Goal: Task Accomplishment & Management: Use online tool/utility

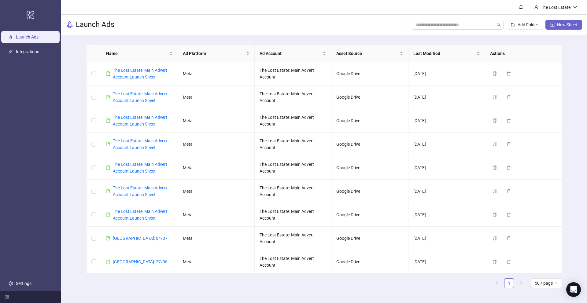
click at [568, 24] on span "New Sheet" at bounding box center [567, 24] width 20 height 5
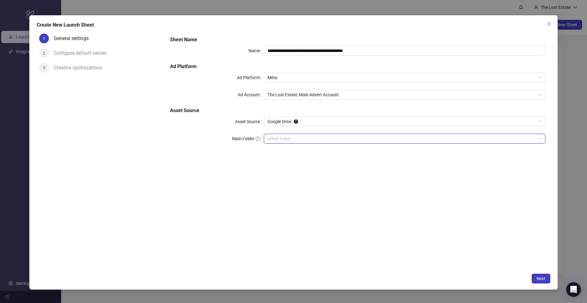
click at [290, 135] on input "Main Folder" at bounding box center [402, 138] width 269 height 9
click at [294, 139] on span "TGCF" at bounding box center [405, 138] width 274 height 9
click at [543, 276] on span "Next" at bounding box center [541, 278] width 9 height 5
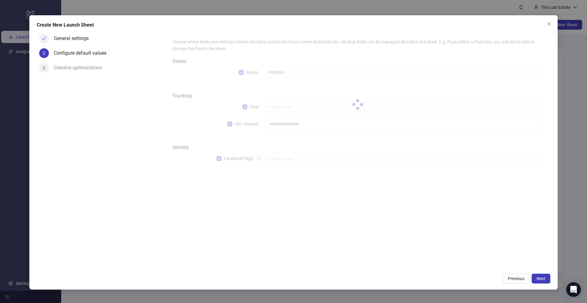
type input "**********"
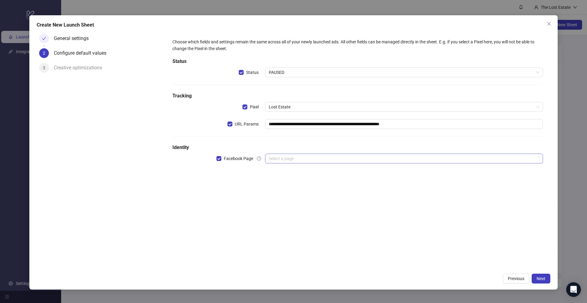
click at [324, 157] on input "search" at bounding box center [401, 158] width 265 height 9
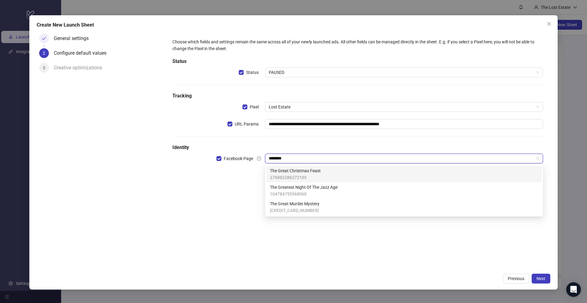
type input "*********"
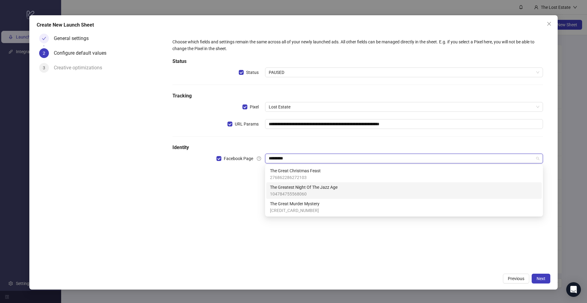
click at [324, 172] on div "The Great Christmas Feast 276862286272103" at bounding box center [404, 174] width 268 height 13
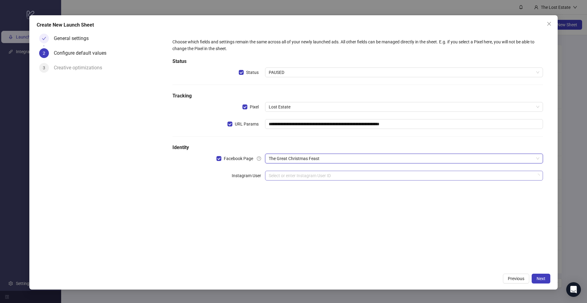
click at [323, 174] on input "search" at bounding box center [401, 175] width 265 height 9
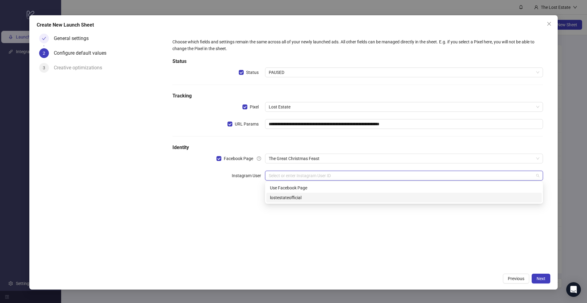
click at [301, 197] on div "lostestateofficial" at bounding box center [404, 197] width 268 height 7
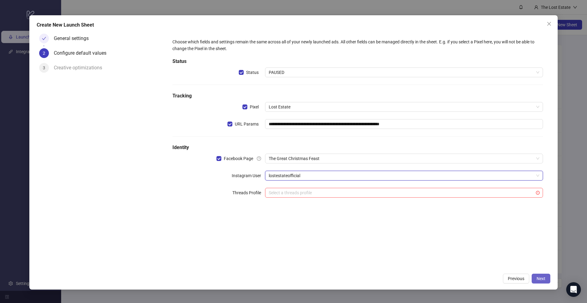
click at [543, 277] on span "Next" at bounding box center [541, 278] width 9 height 5
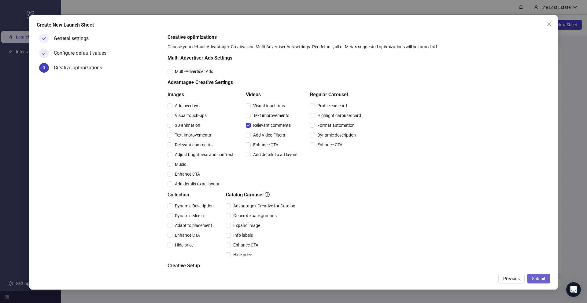
click at [541, 278] on span "Submit" at bounding box center [538, 278] width 13 height 5
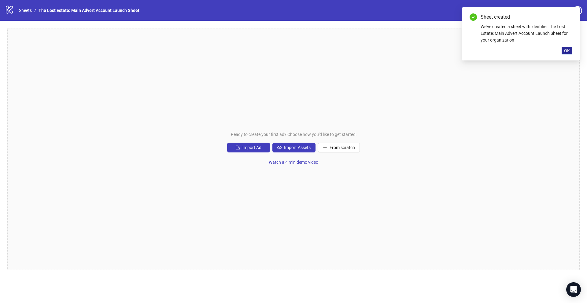
click at [569, 52] on span "OK" at bounding box center [567, 50] width 6 height 5
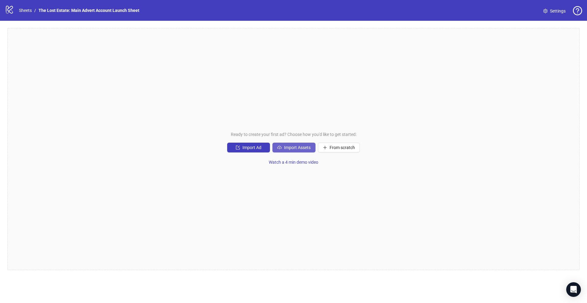
click at [292, 150] on button "Import Assets" at bounding box center [293, 148] width 43 height 10
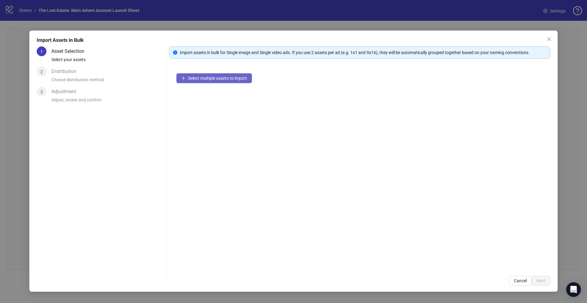
click at [193, 80] on span "Select multiple assets to import" at bounding box center [217, 78] width 59 height 5
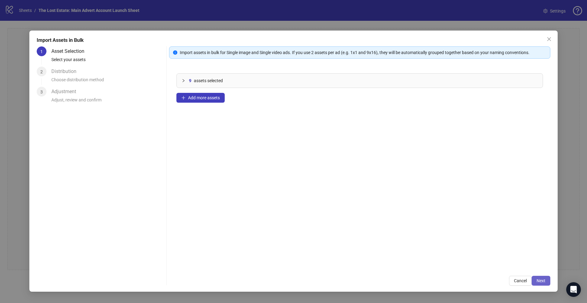
click at [538, 279] on span "Next" at bounding box center [541, 281] width 9 height 5
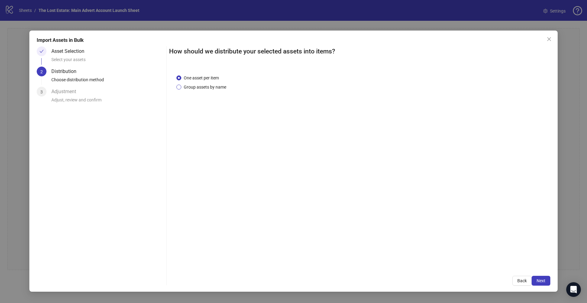
click at [187, 88] on span "Group assets by name" at bounding box center [204, 87] width 47 height 7
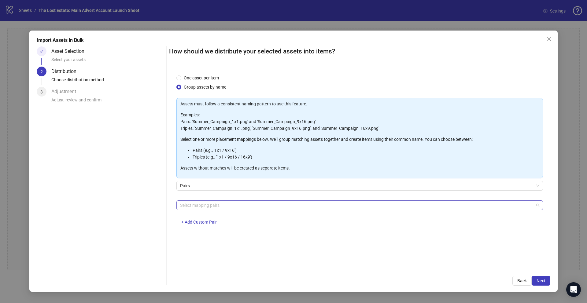
click at [375, 207] on div at bounding box center [357, 205] width 358 height 9
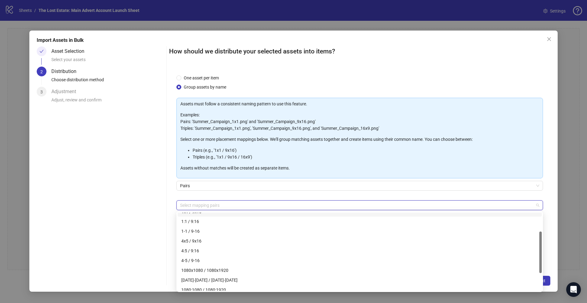
scroll to position [36, 0]
click at [213, 242] on div "4x5 / 9x16" at bounding box center [359, 240] width 357 height 7
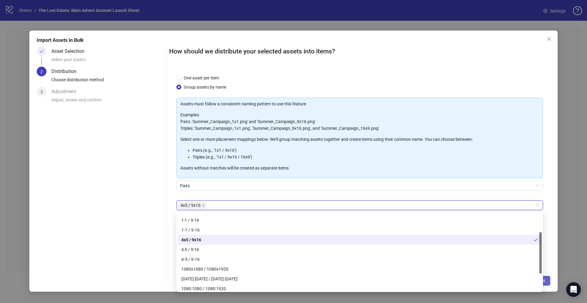
click at [545, 279] on button "Next" at bounding box center [541, 281] width 19 height 10
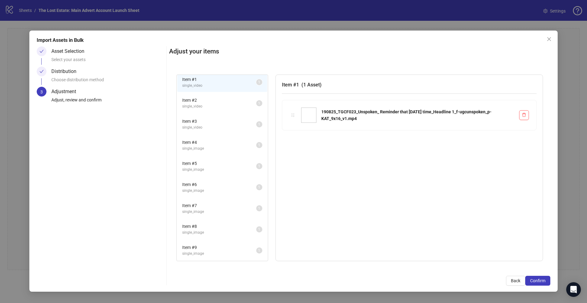
scroll to position [0, 0]
click at [222, 111] on span "single_video" at bounding box center [219, 110] width 74 height 6
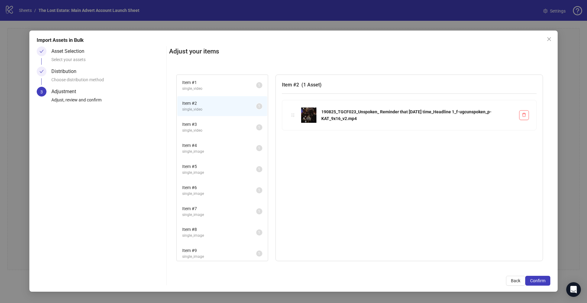
click at [224, 126] on span "Item # 3" at bounding box center [219, 124] width 74 height 7
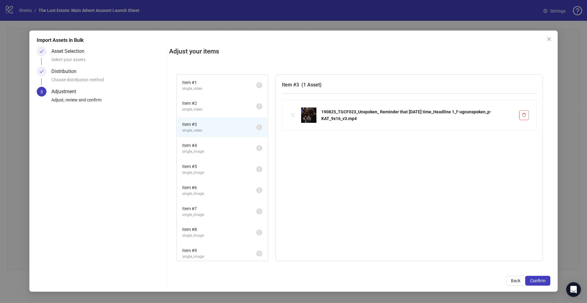
click at [222, 154] on span "single_image" at bounding box center [219, 152] width 74 height 6
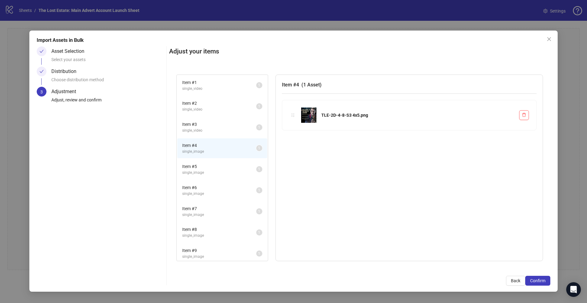
click at [222, 169] on span "Item # 5" at bounding box center [219, 166] width 74 height 7
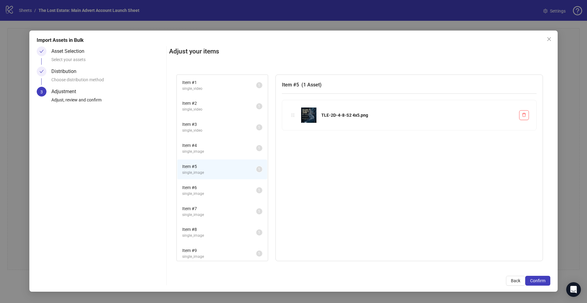
click at [224, 188] on span "Item # 6" at bounding box center [219, 187] width 74 height 7
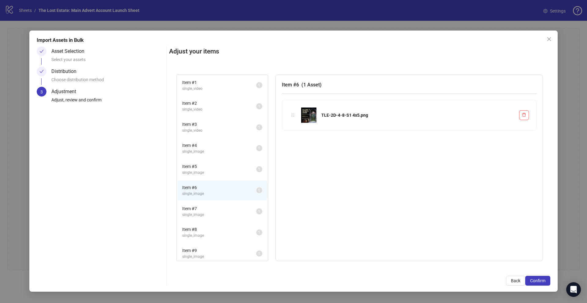
click at [78, 74] on div "Distribution" at bounding box center [66, 72] width 30 height 10
click at [66, 70] on div "Distribution" at bounding box center [66, 72] width 30 height 10
click at [513, 279] on span "Back" at bounding box center [515, 281] width 9 height 5
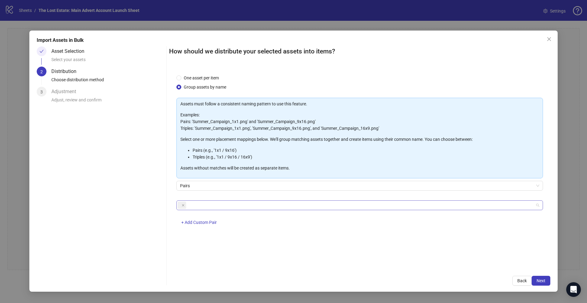
click at [235, 202] on div at bounding box center [357, 205] width 358 height 9
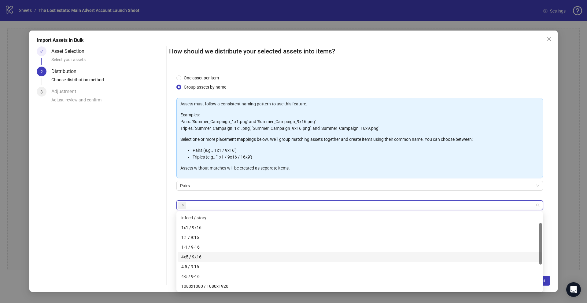
click at [202, 258] on div "4x5 / 9x16" at bounding box center [359, 257] width 357 height 7
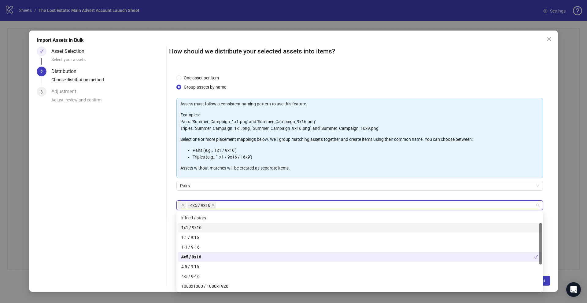
click at [146, 216] on div "Asset Selection Select your assets 2 Distribution Choose distribution method 3 …" at bounding box center [100, 165] width 127 height 239
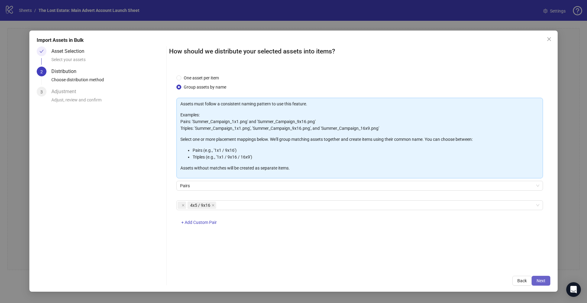
click at [542, 282] on span "Next" at bounding box center [541, 281] width 9 height 5
click at [179, 206] on span at bounding box center [182, 205] width 9 height 7
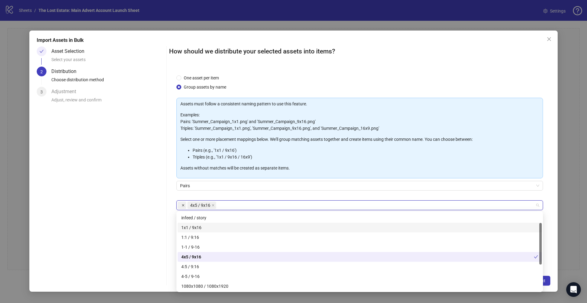
click at [182, 206] on icon "close" at bounding box center [183, 205] width 3 height 3
click at [289, 257] on div "4x5 / 9x16" at bounding box center [357, 257] width 353 height 7
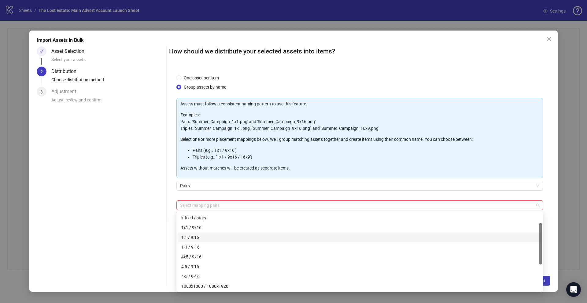
click at [143, 227] on div "Asset Selection Select your assets 2 Distribution Choose distribution method 3 …" at bounding box center [100, 165] width 127 height 239
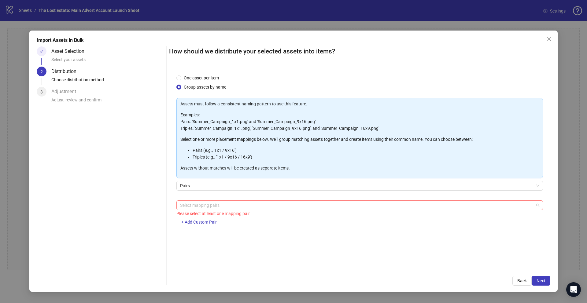
click at [214, 205] on div at bounding box center [357, 205] width 358 height 9
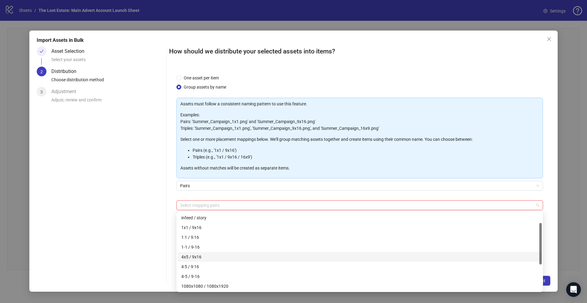
click at [200, 258] on div "4x5 / 9x16" at bounding box center [359, 257] width 357 height 7
click at [146, 248] on div "Asset Selection Select your assets 2 Distribution Choose distribution method 3 …" at bounding box center [100, 165] width 127 height 239
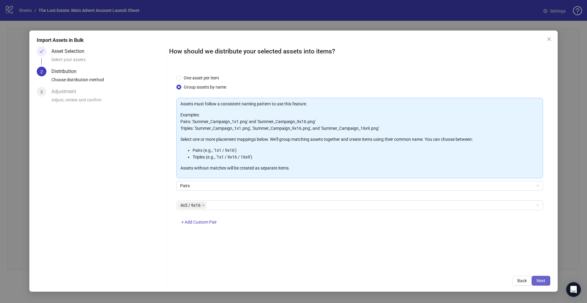
click at [539, 279] on span "Next" at bounding box center [541, 281] width 9 height 5
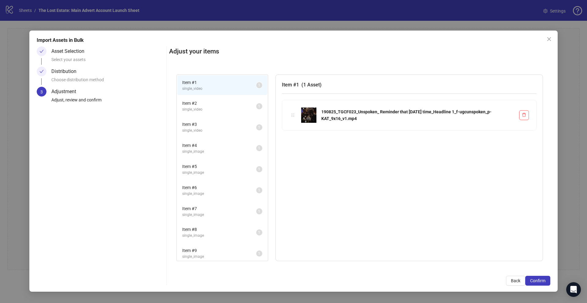
scroll to position [3, 0]
click at [221, 182] on span "Item # 6" at bounding box center [219, 184] width 74 height 7
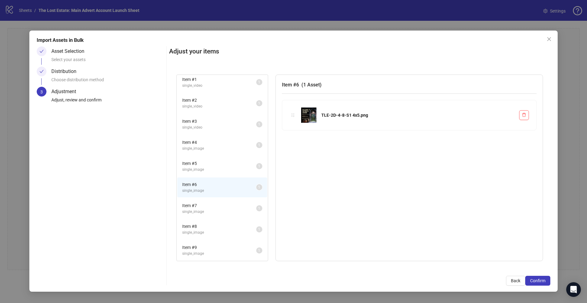
click at [220, 208] on span "Item # 7" at bounding box center [219, 205] width 74 height 7
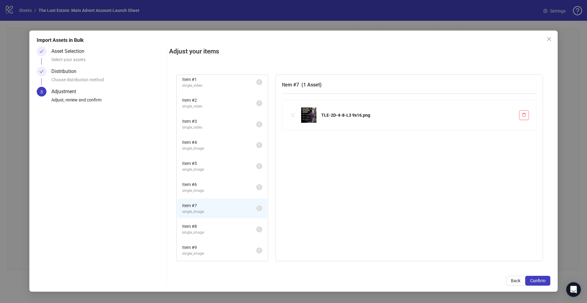
click at [222, 223] on li "Item # 8 single_image 1" at bounding box center [222, 230] width 90 height 20
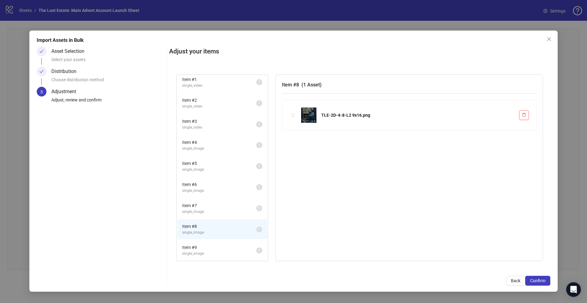
click at [221, 198] on div "Item # 7 single_image 1" at bounding box center [222, 208] width 91 height 21
click at [220, 183] on span "Item # 6" at bounding box center [219, 184] width 74 height 7
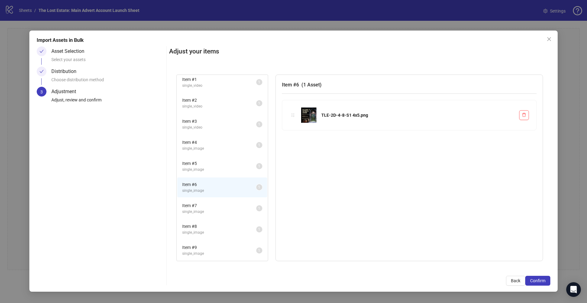
click at [220, 199] on li "Item # 7 single_image 1" at bounding box center [222, 209] width 90 height 20
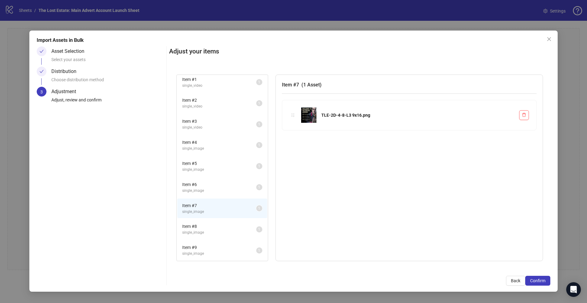
click at [217, 228] on span "Item # 8" at bounding box center [219, 226] width 74 height 7
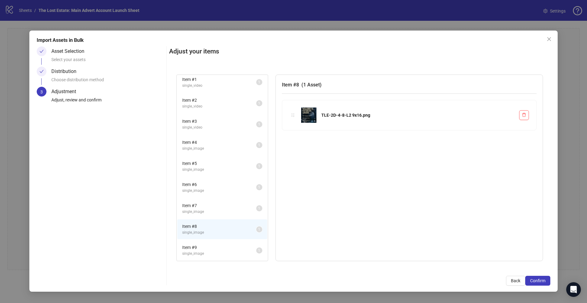
click at [221, 245] on span "Item # 9" at bounding box center [219, 247] width 74 height 7
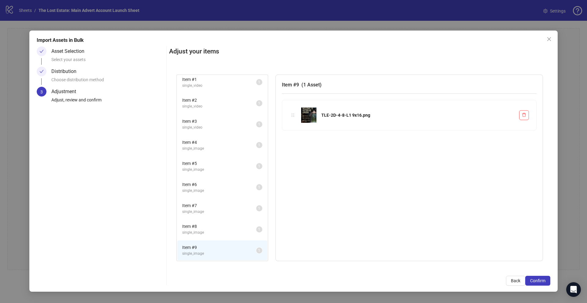
click at [219, 226] on span "Item # 8" at bounding box center [219, 226] width 74 height 7
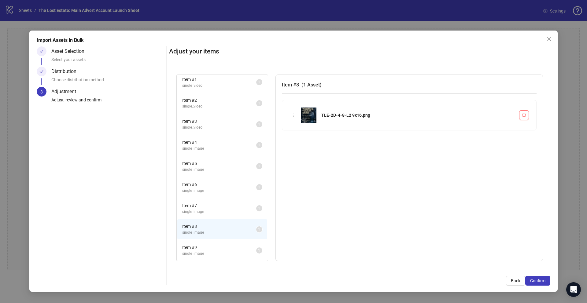
click at [217, 178] on li "Item # 6 single_image 1" at bounding box center [222, 188] width 90 height 20
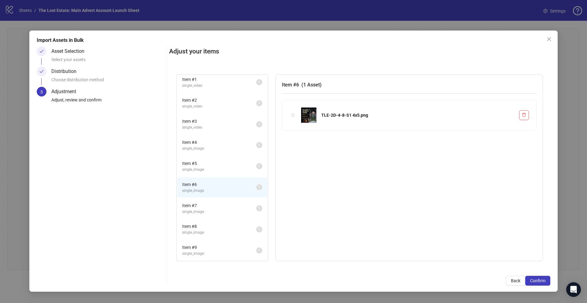
click at [209, 136] on li "Item # 4 single_image 1" at bounding box center [222, 145] width 90 height 20
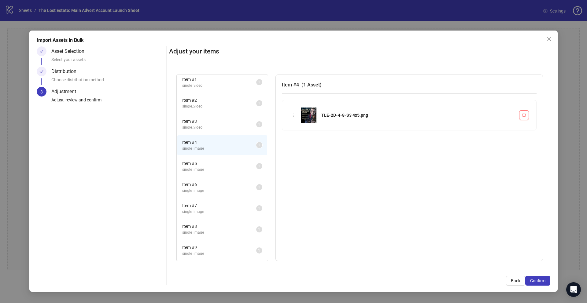
click at [206, 117] on li "Item # 3 single_video 1" at bounding box center [222, 124] width 90 height 20
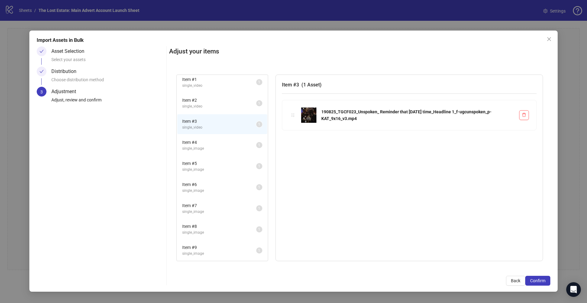
click at [208, 135] on div "Item # 4 single_image 1" at bounding box center [222, 145] width 91 height 21
click at [206, 144] on span "Item # 4" at bounding box center [219, 142] width 74 height 7
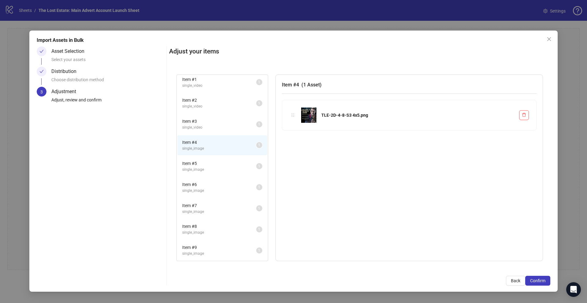
click at [206, 162] on span "Item # 5" at bounding box center [219, 163] width 74 height 7
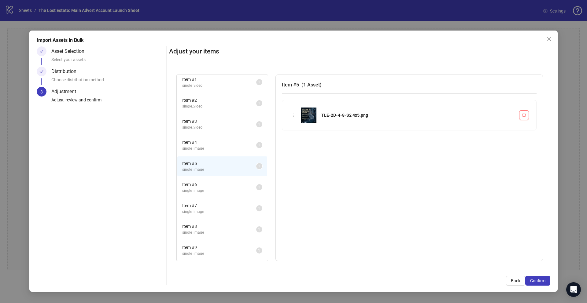
click at [206, 150] on span "single_image" at bounding box center [219, 149] width 74 height 6
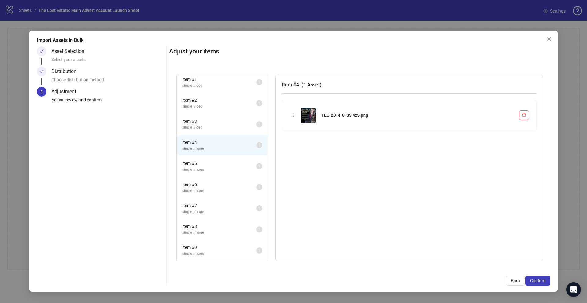
click at [209, 190] on span "single_image" at bounding box center [219, 191] width 74 height 6
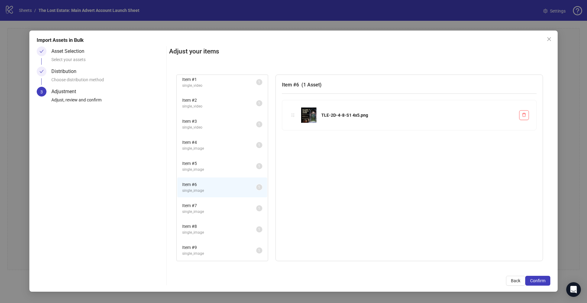
click at [208, 171] on span "single_image" at bounding box center [219, 170] width 74 height 6
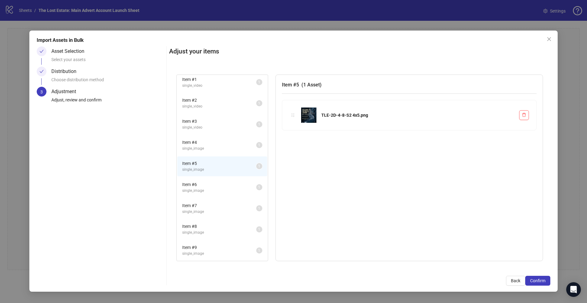
click at [208, 144] on span "Item # 4" at bounding box center [219, 142] width 74 height 7
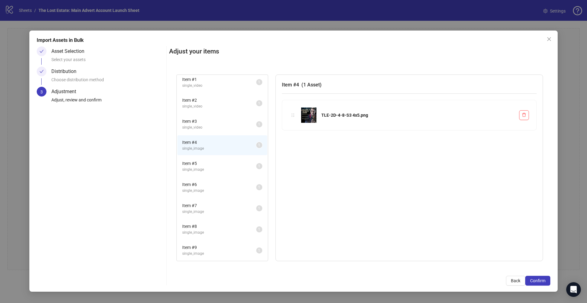
click at [209, 166] on span "Item # 5" at bounding box center [219, 163] width 74 height 7
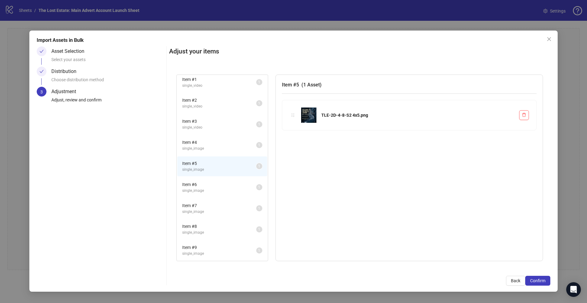
click at [210, 184] on span "Item # 6" at bounding box center [219, 184] width 74 height 7
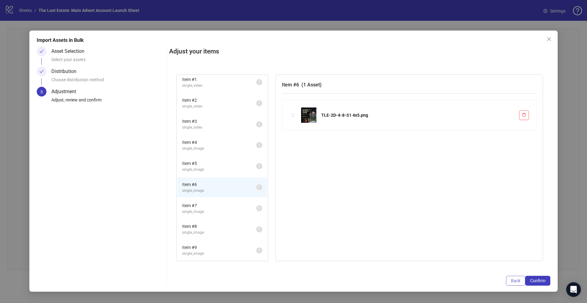
click at [518, 279] on span "Back" at bounding box center [515, 281] width 9 height 5
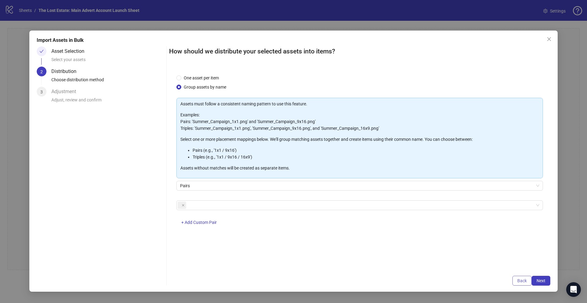
click at [518, 280] on span "Back" at bounding box center [521, 281] width 9 height 5
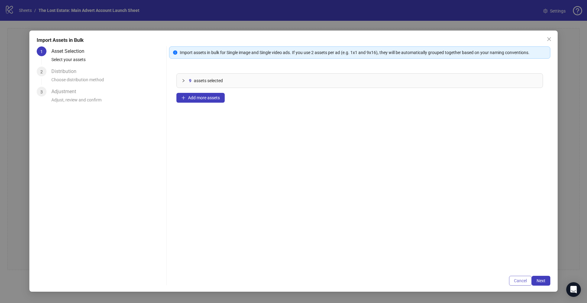
click at [518, 280] on span "Cancel" at bounding box center [520, 281] width 13 height 5
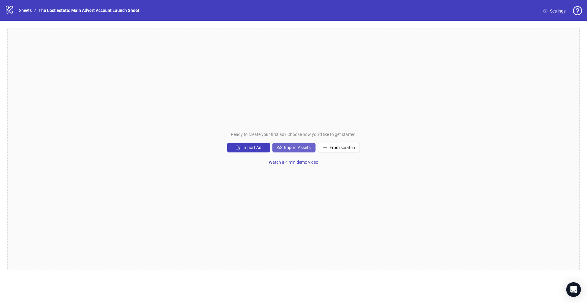
click at [301, 143] on button "Import Assets" at bounding box center [293, 148] width 43 height 10
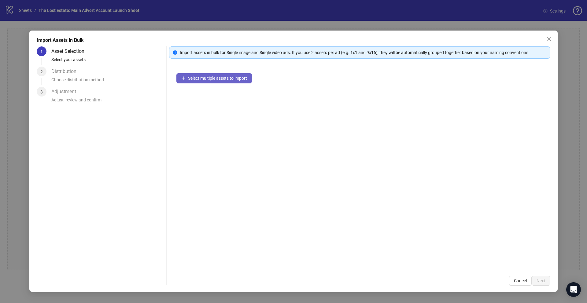
click at [206, 76] on span "Select multiple assets to import" at bounding box center [217, 78] width 59 height 5
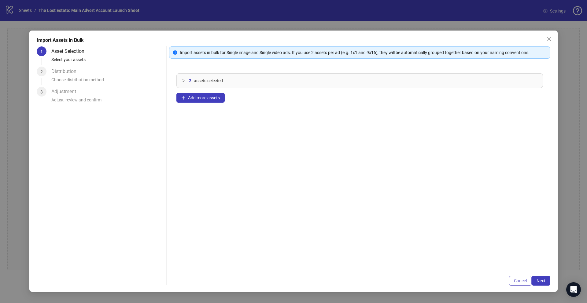
click at [510, 282] on button "Cancel" at bounding box center [520, 281] width 23 height 10
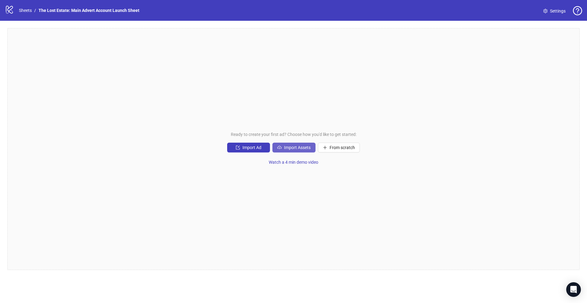
click at [290, 143] on button "Import Assets" at bounding box center [293, 148] width 43 height 10
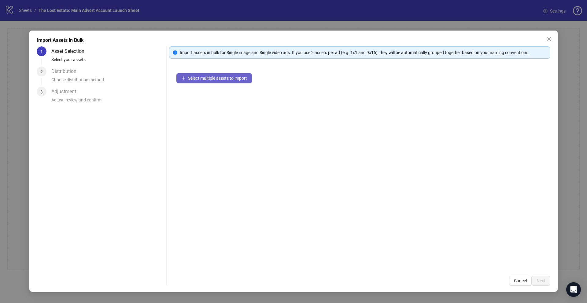
click at [186, 79] on button "Select multiple assets to import" at bounding box center [214, 78] width 76 height 10
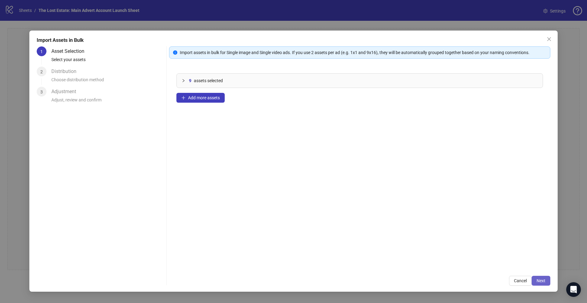
click at [542, 281] on span "Next" at bounding box center [541, 281] width 9 height 5
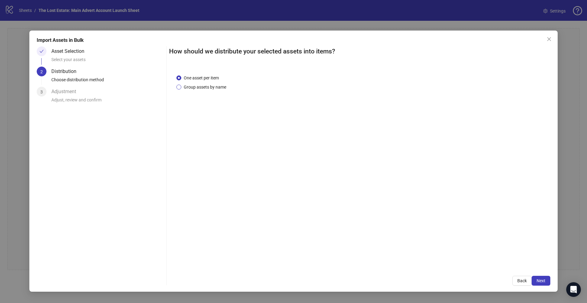
click at [220, 87] on span "Group assets by name" at bounding box center [204, 87] width 47 height 7
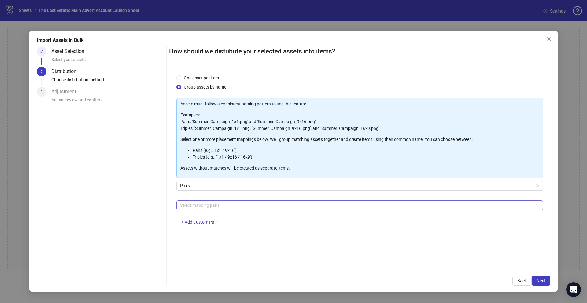
click at [312, 206] on div at bounding box center [357, 205] width 358 height 9
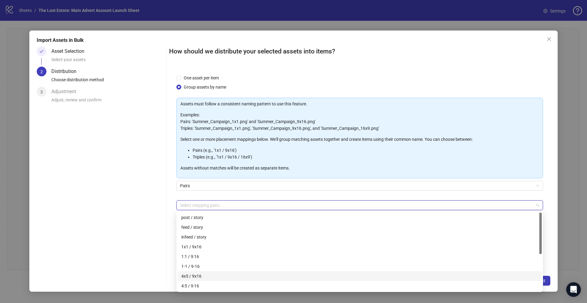
click at [207, 275] on div "4x5 / 9x16" at bounding box center [359, 276] width 357 height 7
click at [124, 204] on div "Asset Selection Select your assets 2 Distribution Choose distribution method 3 …" at bounding box center [100, 165] width 127 height 239
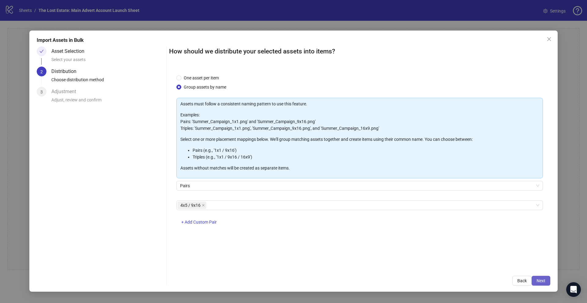
click at [545, 280] on span "Next" at bounding box center [541, 281] width 9 height 5
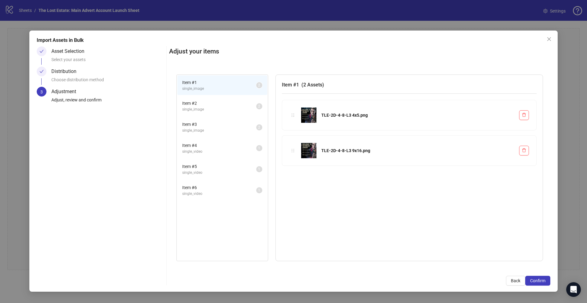
click at [219, 103] on span "Item # 2" at bounding box center [219, 103] width 74 height 7
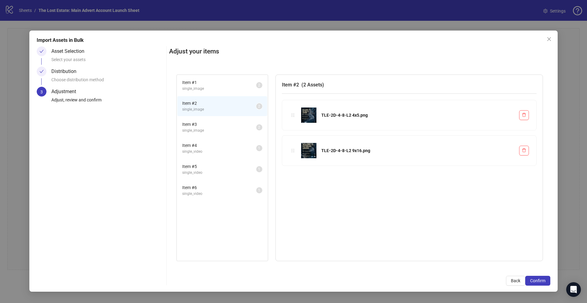
click at [218, 124] on span "Item # 3" at bounding box center [219, 124] width 74 height 7
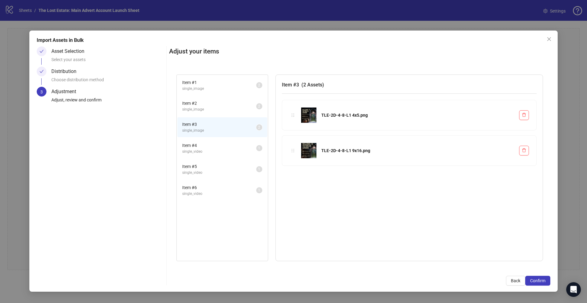
click at [217, 151] on span "single_video" at bounding box center [219, 152] width 74 height 6
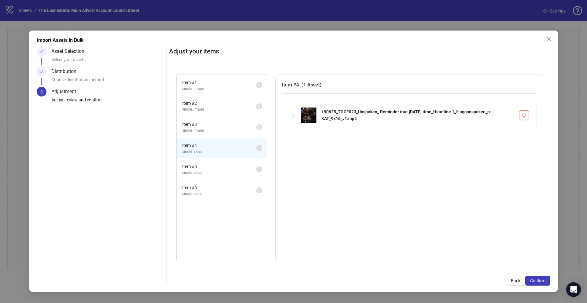
click at [218, 165] on span "Item # 5" at bounding box center [219, 166] width 74 height 7
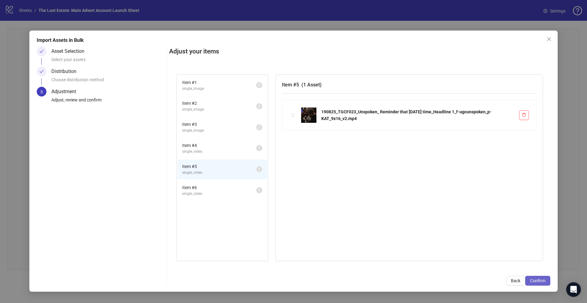
click at [540, 281] on span "Confirm" at bounding box center [537, 281] width 15 height 5
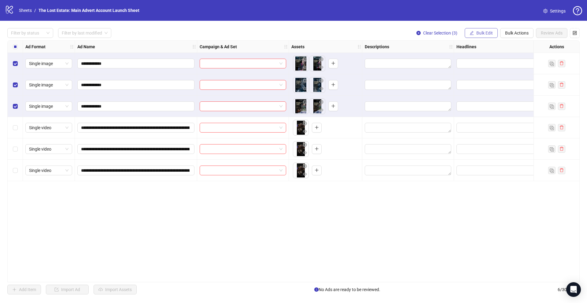
click at [486, 34] on span "Bulk Edit" at bounding box center [484, 33] width 17 height 5
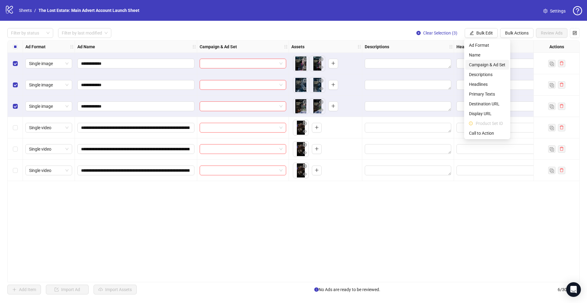
click at [481, 64] on span "Campaign & Ad Set" at bounding box center [487, 64] width 36 height 7
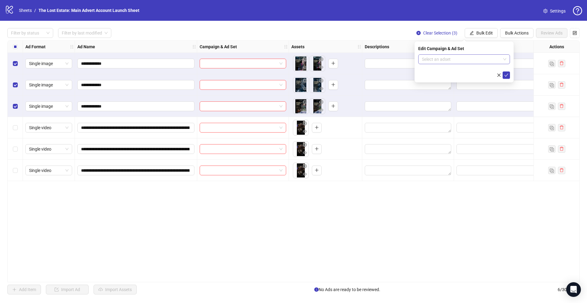
click at [455, 62] on input "search" at bounding box center [461, 59] width 79 height 9
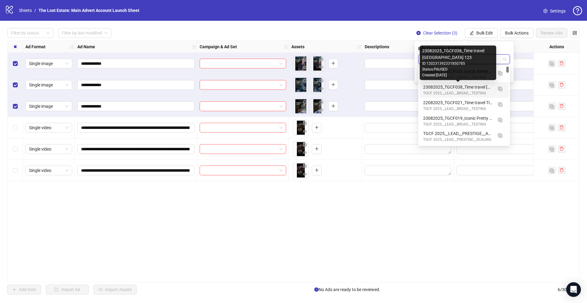
click at [470, 90] on div "23082025_TGCF038_Time travel [GEOGRAPHIC_DATA] 123" at bounding box center [458, 87] width 70 height 7
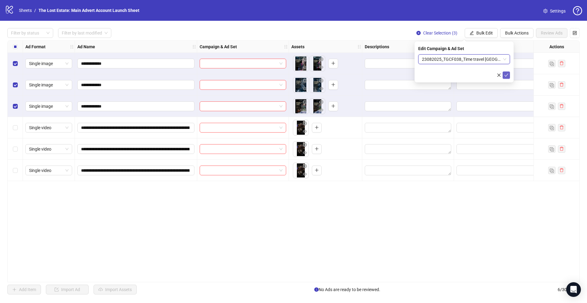
click at [508, 76] on button "submit" at bounding box center [506, 75] width 7 height 7
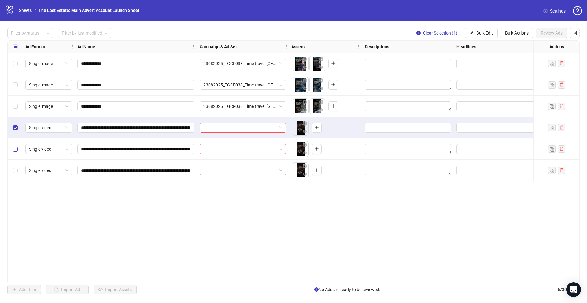
click at [13, 146] on label "Select row 5" at bounding box center [15, 149] width 5 height 7
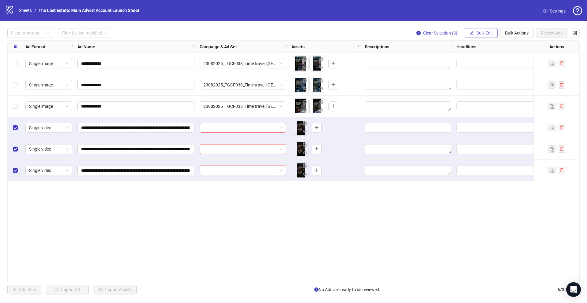
click at [486, 31] on span "Bulk Edit" at bounding box center [484, 33] width 17 height 5
click at [494, 62] on span "Campaign & Ad Set" at bounding box center [487, 64] width 36 height 7
click at [468, 54] on div "Select an adset" at bounding box center [464, 59] width 92 height 10
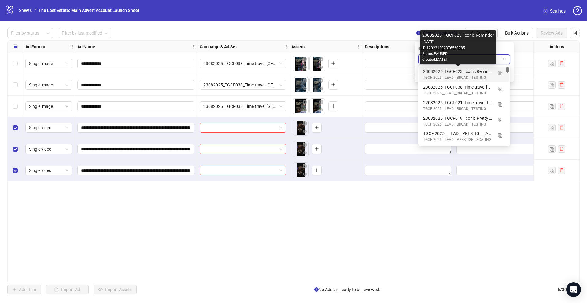
click at [472, 73] on div "23082025_TGCF023_Iconic Reminder [DATE]" at bounding box center [458, 71] width 70 height 7
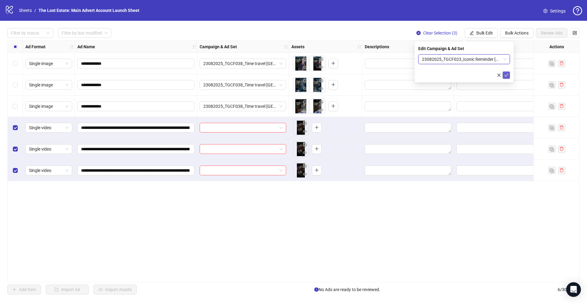
click at [507, 76] on icon "check" at bounding box center [506, 75] width 4 height 4
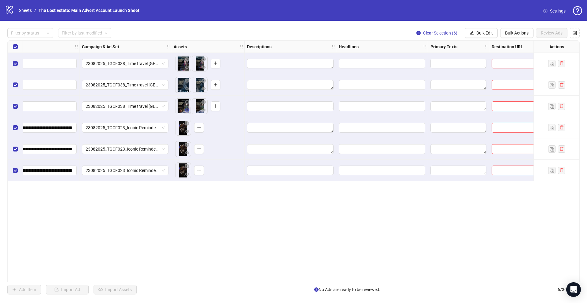
scroll to position [0, 119]
click at [477, 33] on span "Bulk Edit" at bounding box center [484, 33] width 17 height 5
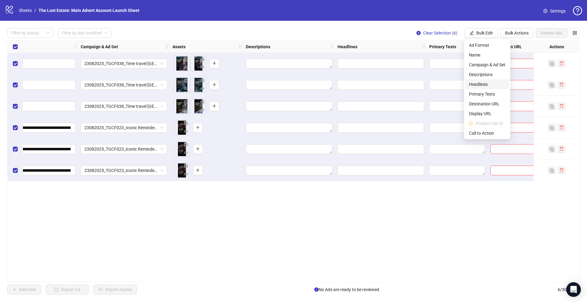
click at [480, 87] on span "Headlines" at bounding box center [487, 84] width 36 height 7
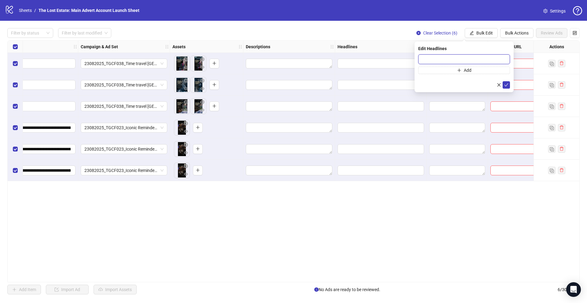
click at [430, 57] on input "text" at bounding box center [464, 59] width 92 height 10
paste input "**********"
type input "**********"
click at [420, 71] on button "Add" at bounding box center [464, 70] width 92 height 7
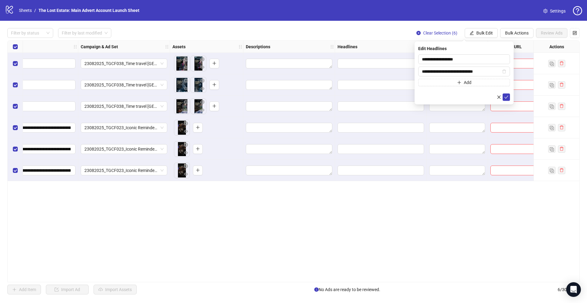
type input "**********"
click at [455, 83] on button "Add" at bounding box center [464, 82] width 92 height 7
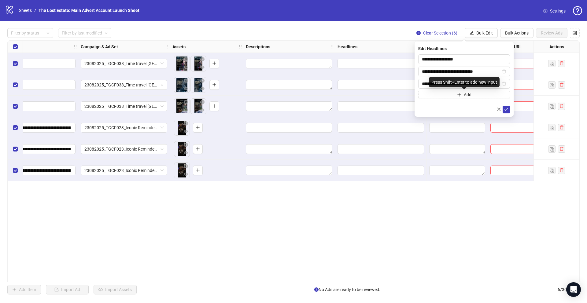
scroll to position [0, 31]
type input "**********"
click at [459, 94] on icon "plus" at bounding box center [459, 95] width 4 height 4
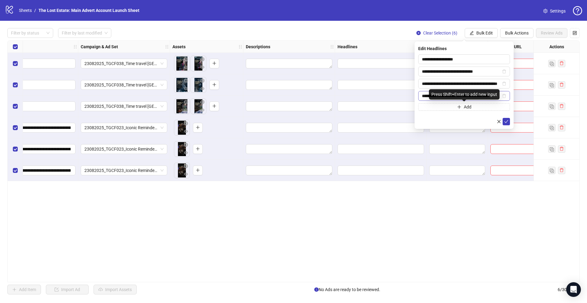
scroll to position [0, 10]
type input "**********"
click at [503, 121] on button "submit" at bounding box center [506, 121] width 7 height 7
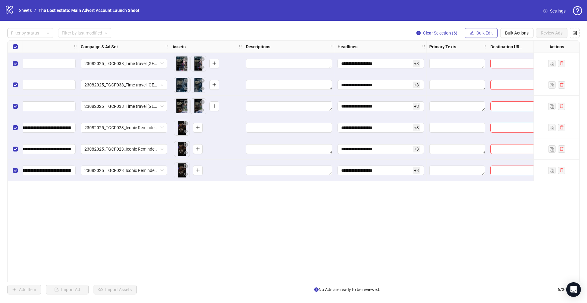
click at [482, 31] on span "Bulk Edit" at bounding box center [484, 33] width 17 height 5
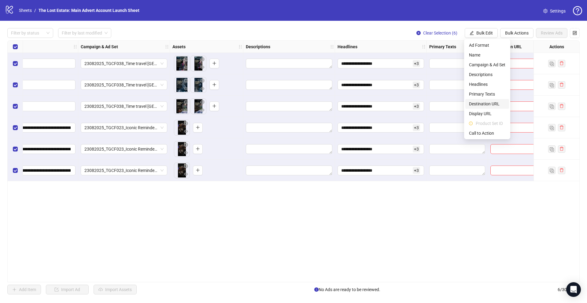
click at [491, 106] on span "Destination URL" at bounding box center [487, 104] width 36 height 7
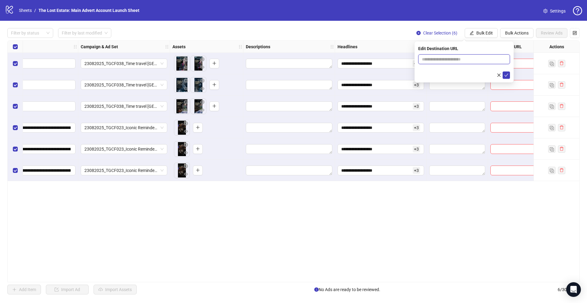
click at [448, 58] on input "text" at bounding box center [461, 59] width 79 height 7
paste input "**********"
type input "**********"
click at [506, 75] on icon "check" at bounding box center [506, 75] width 4 height 4
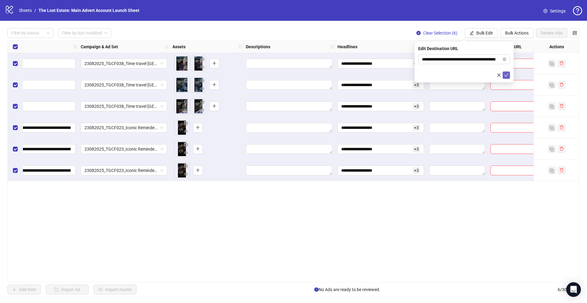
scroll to position [0, 0]
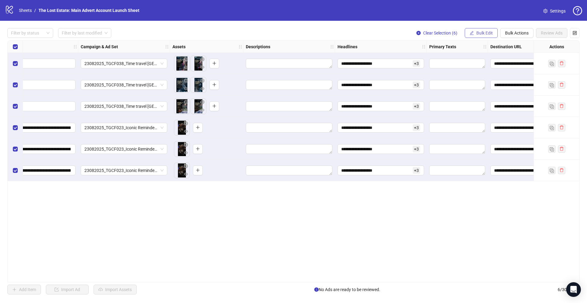
click at [489, 32] on span "Bulk Edit" at bounding box center [484, 33] width 17 height 5
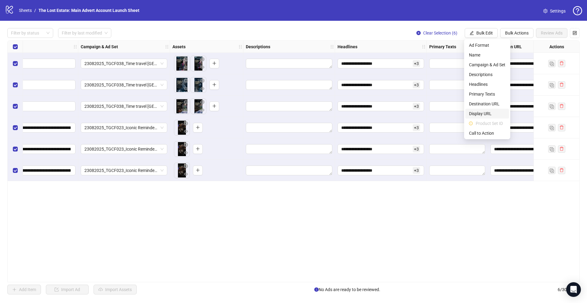
click at [482, 116] on span "Display URL" at bounding box center [487, 113] width 36 height 7
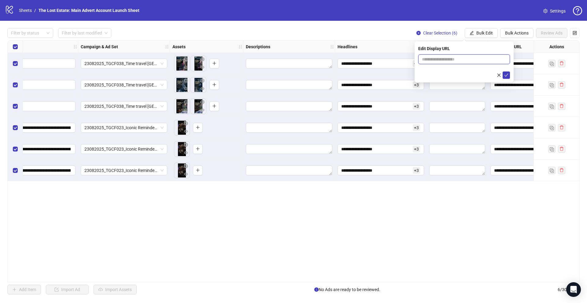
click at [459, 58] on input "text" at bounding box center [464, 59] width 92 height 10
paste input "**********"
type input "**********"
click at [507, 75] on icon "check" at bounding box center [506, 75] width 4 height 4
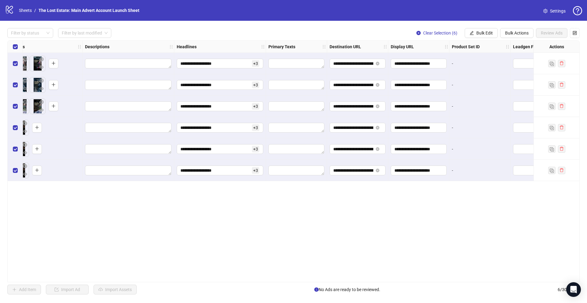
scroll to position [0, 379]
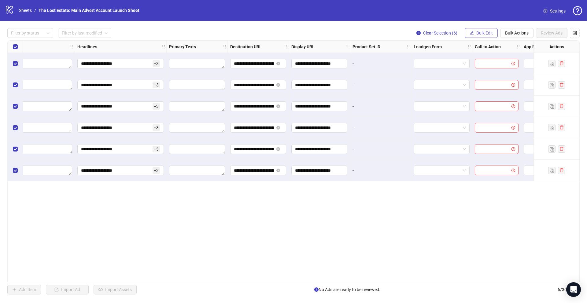
click at [485, 32] on span "Bulk Edit" at bounding box center [484, 33] width 17 height 5
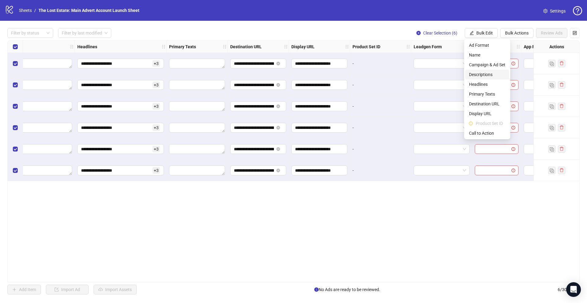
click at [488, 76] on span "Descriptions" at bounding box center [487, 74] width 36 height 7
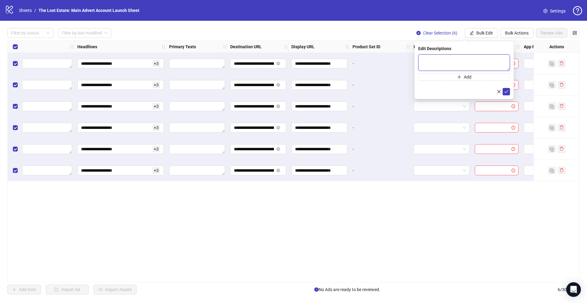
click at [433, 57] on textarea at bounding box center [464, 62] width 92 height 17
paste textarea "**********"
type textarea "**********"
click at [508, 91] on icon "check" at bounding box center [506, 92] width 4 height 4
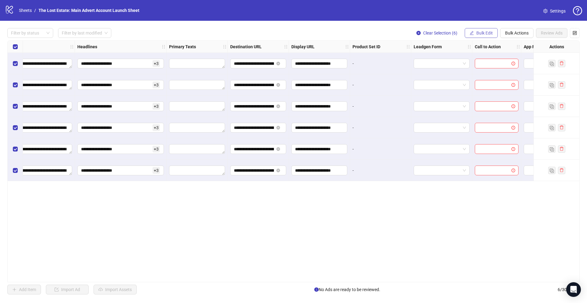
click at [484, 32] on span "Bulk Edit" at bounding box center [484, 33] width 17 height 5
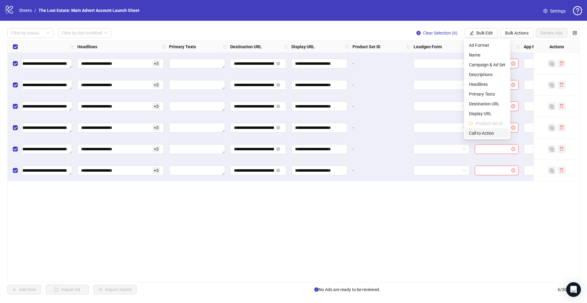
click at [486, 129] on li "Call to Action" at bounding box center [487, 133] width 44 height 10
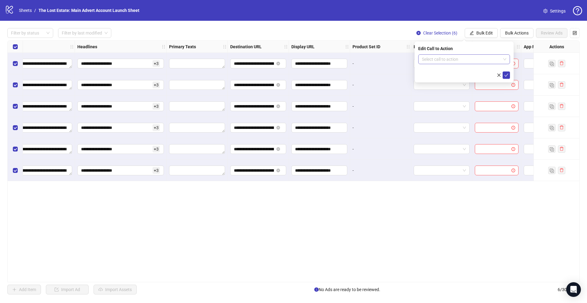
click at [454, 57] on input "search" at bounding box center [461, 59] width 79 height 9
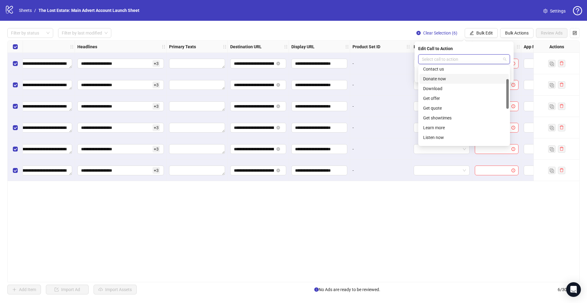
scroll to position [33, 0]
click at [441, 127] on div "Learn more" at bounding box center [464, 127] width 82 height 7
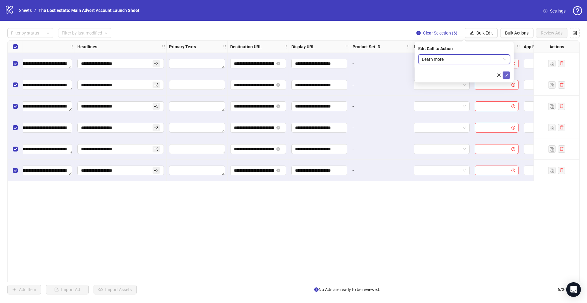
click at [507, 74] on icon "check" at bounding box center [506, 75] width 4 height 4
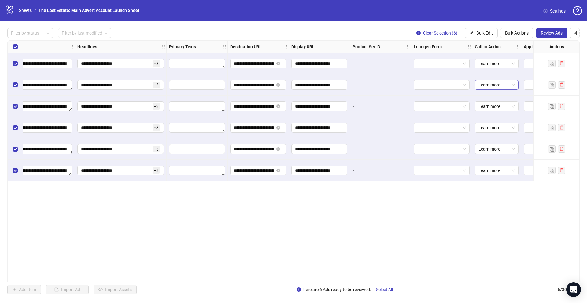
scroll to position [0, 428]
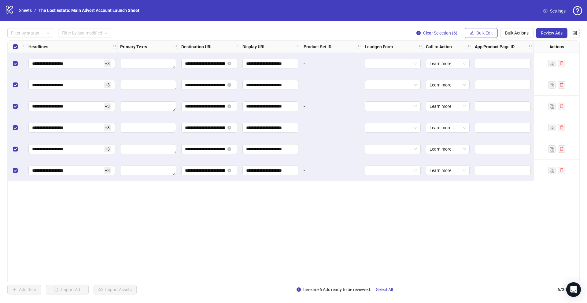
click at [485, 34] on span "Bulk Edit" at bounding box center [484, 33] width 17 height 5
click at [468, 193] on div "**********" at bounding box center [293, 161] width 572 height 242
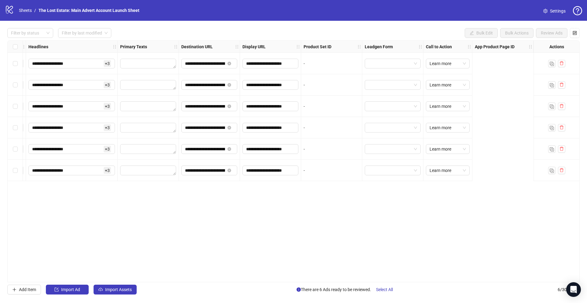
scroll to position [0, 0]
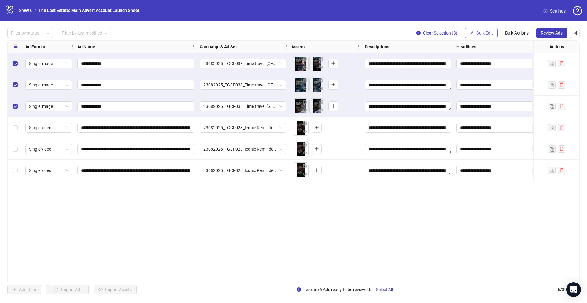
click at [486, 32] on span "Bulk Edit" at bounding box center [484, 33] width 17 height 5
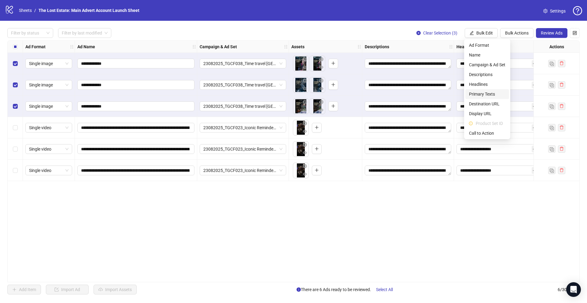
click at [486, 93] on span "Primary Texts" at bounding box center [487, 94] width 36 height 7
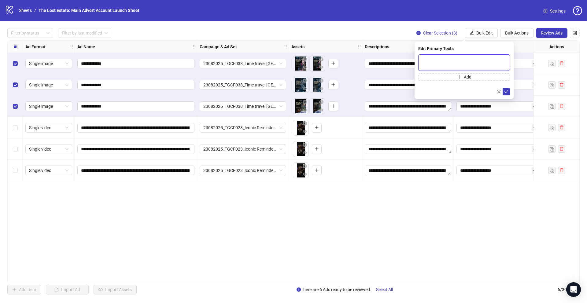
click at [420, 60] on textarea at bounding box center [464, 62] width 92 height 17
paste textarea "**********"
type textarea "**********"
click at [508, 92] on icon "check" at bounding box center [506, 92] width 4 height 4
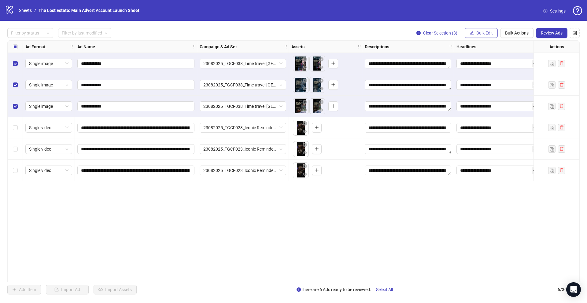
click at [481, 35] on span "Bulk Edit" at bounding box center [484, 33] width 17 height 5
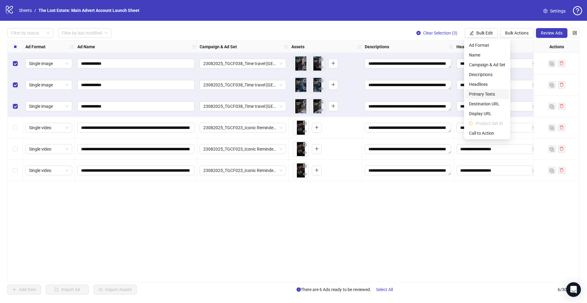
click at [483, 94] on span "Primary Texts" at bounding box center [487, 94] width 36 height 7
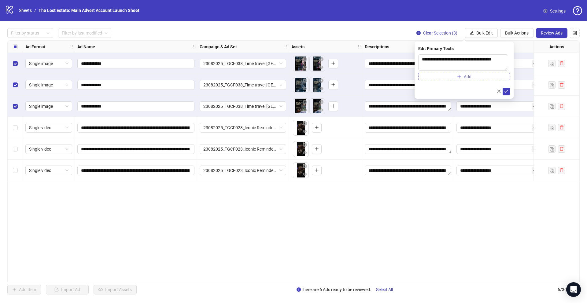
click at [428, 78] on button "Add" at bounding box center [464, 76] width 92 height 7
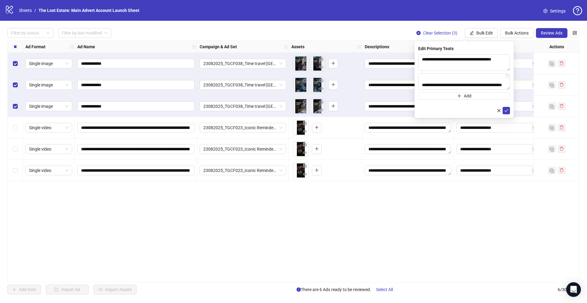
type textarea "**********"
click at [421, 96] on button "Add" at bounding box center [464, 95] width 92 height 7
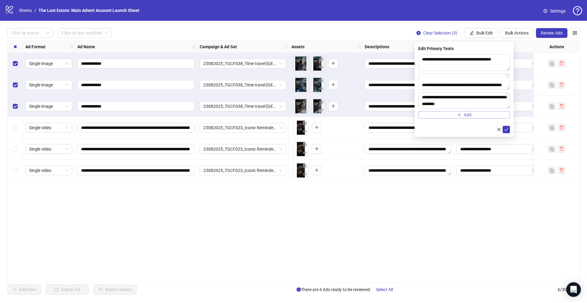
scroll to position [85, 0]
click at [488, 100] on textarea "**********" at bounding box center [464, 100] width 92 height 17
drag, startPoint x: 482, startPoint y: 99, endPoint x: 489, endPoint y: 107, distance: 10.5
click at [489, 107] on textarea "**********" at bounding box center [464, 100] width 92 height 17
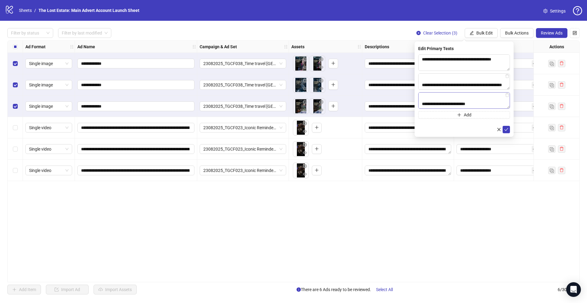
click at [424, 104] on textarea "**********" at bounding box center [464, 100] width 92 height 17
type textarea "**********"
click at [477, 116] on button "Add" at bounding box center [464, 114] width 92 height 7
paste textarea "**********"
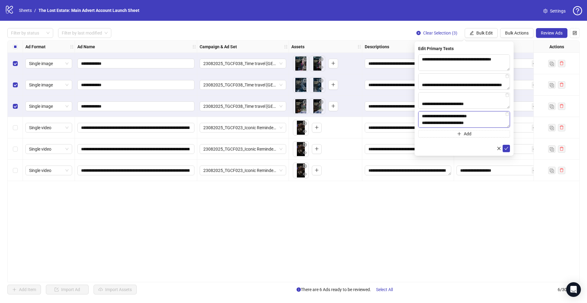
scroll to position [31, 0]
type textarea "**********"
click at [506, 147] on icon "check" at bounding box center [506, 148] width 4 height 4
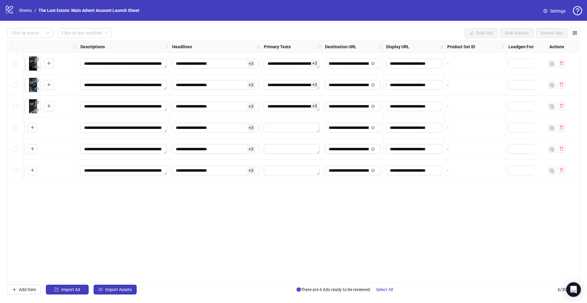
scroll to position [0, 0]
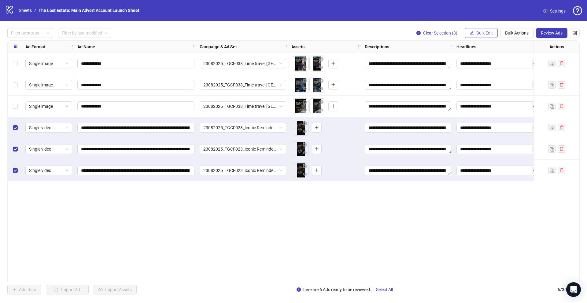
click at [487, 32] on span "Bulk Edit" at bounding box center [484, 33] width 17 height 5
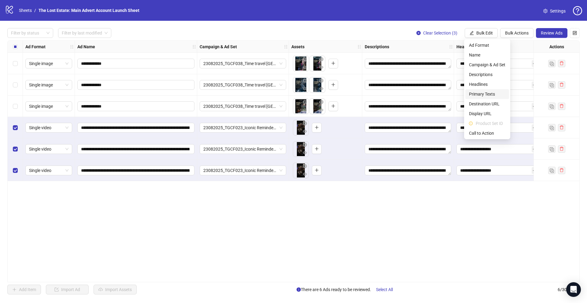
click at [487, 96] on span "Primary Texts" at bounding box center [487, 94] width 36 height 7
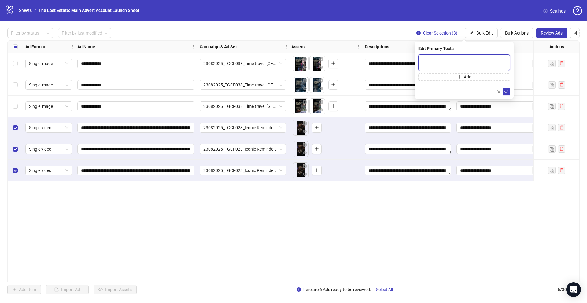
click at [460, 56] on textarea at bounding box center [464, 62] width 92 height 17
paste textarea "**********"
click at [490, 62] on textarea "**********" at bounding box center [464, 62] width 92 height 17
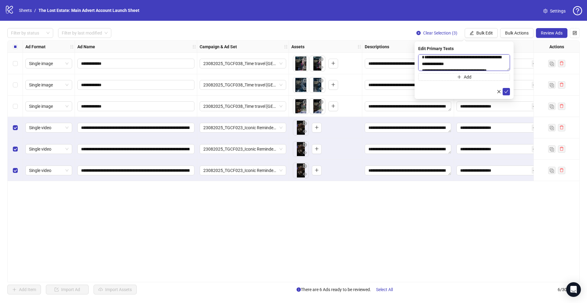
paste textarea "**********"
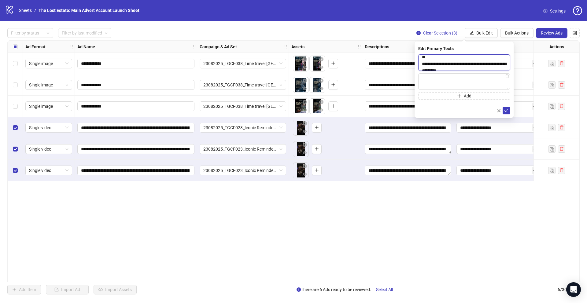
click at [467, 57] on textarea "**********" at bounding box center [464, 62] width 92 height 17
click at [470, 58] on textarea "**********" at bounding box center [464, 62] width 92 height 17
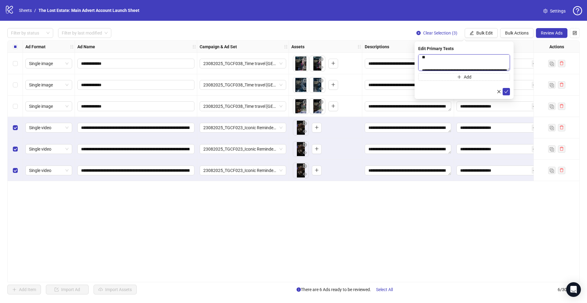
scroll to position [16, 0]
click at [468, 57] on textarea "**********" at bounding box center [464, 62] width 92 height 17
click at [433, 64] on textarea "**********" at bounding box center [464, 62] width 92 height 17
type textarea "**********"
click at [505, 91] on icon "check" at bounding box center [506, 92] width 4 height 4
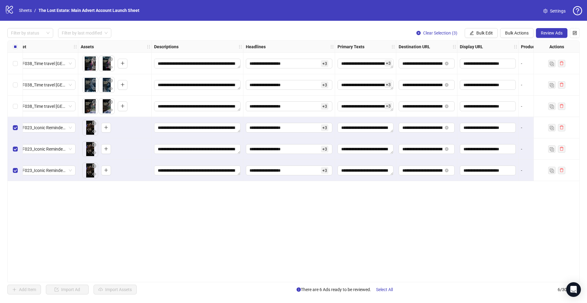
scroll to position [0, 0]
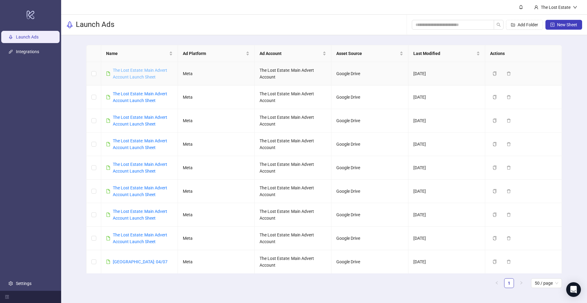
click at [150, 70] on link "The Lost Estate: Main Advert Account Launch Sheet" at bounding box center [140, 74] width 54 height 12
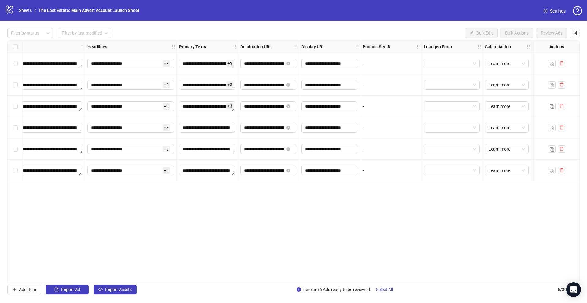
scroll to position [0, 428]
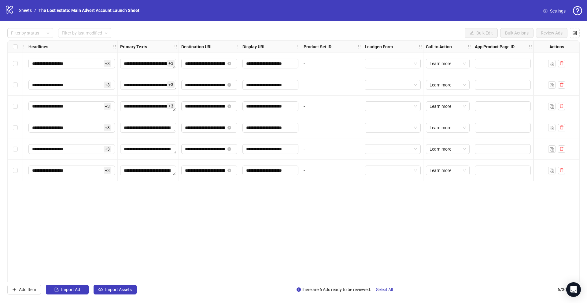
click at [348, 226] on div "**********" at bounding box center [293, 161] width 572 height 242
click at [351, 131] on div "-" at bounding box center [331, 127] width 61 height 21
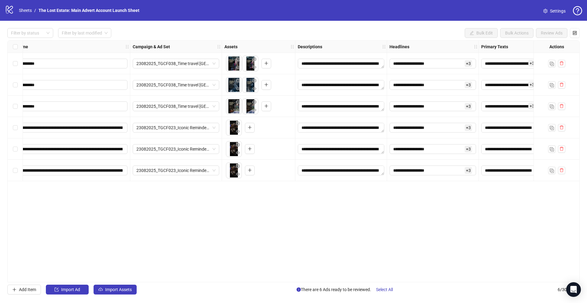
scroll to position [0, 0]
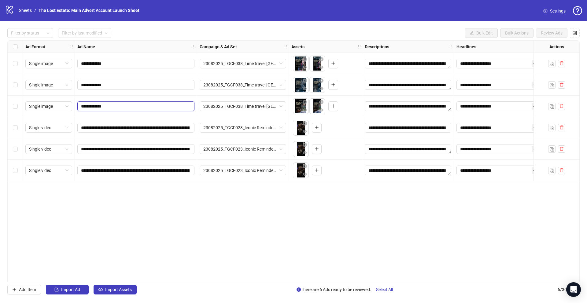
click at [135, 103] on input "**********" at bounding box center [135, 106] width 109 height 7
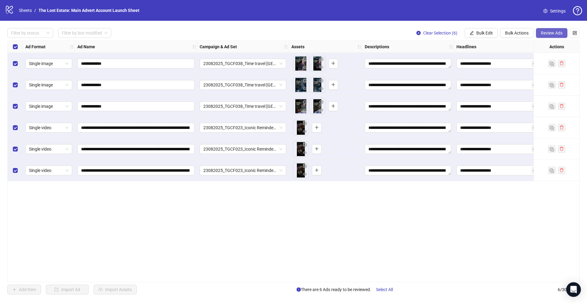
click at [558, 31] on span "Review Ads" at bounding box center [552, 33] width 22 height 5
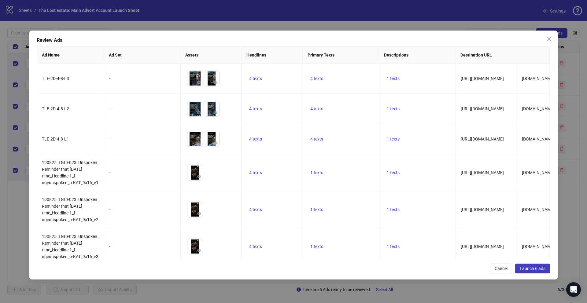
click at [530, 269] on span "Launch 6 ads" at bounding box center [533, 268] width 26 height 5
